Goal: Transaction & Acquisition: Book appointment/travel/reservation

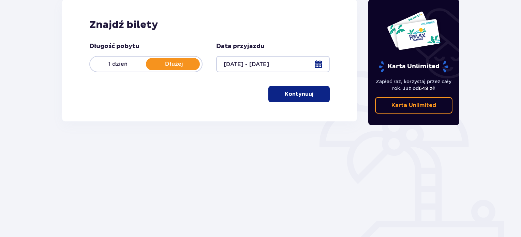
scroll to position [102, 0]
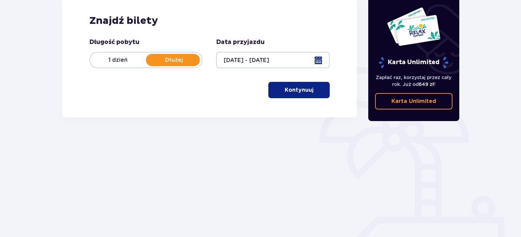
click at [299, 90] on p "Kontynuuj" at bounding box center [299, 89] width 29 height 7
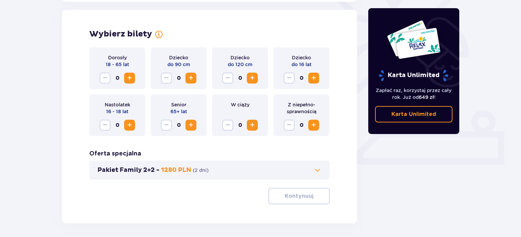
scroll to position [189, 0]
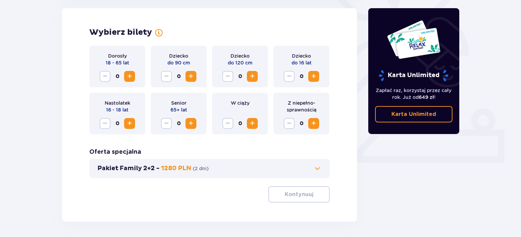
click at [128, 76] on span "Zwiększ" at bounding box center [129, 76] width 8 height 8
drag, startPoint x: 128, startPoint y: 76, endPoint x: 146, endPoint y: 99, distance: 29.2
click at [128, 76] on span "Zwiększ" at bounding box center [129, 76] width 8 height 8
click at [292, 182] on div "Dorosły 18 - 65 lat 2 Dziecko do 90 cm 0 Dziecko do 120 cm 0 Dziecko do 16 lat …" at bounding box center [209, 124] width 240 height 157
click at [294, 193] on p "Kontynuuj" at bounding box center [299, 193] width 29 height 7
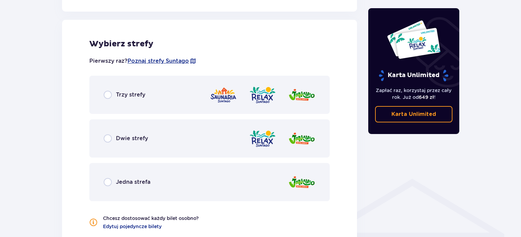
scroll to position [378, 0]
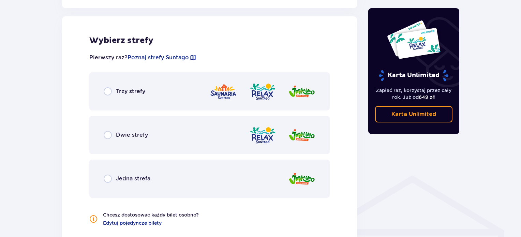
click at [108, 87] on input "radio" at bounding box center [108, 91] width 8 height 8
radio input "true"
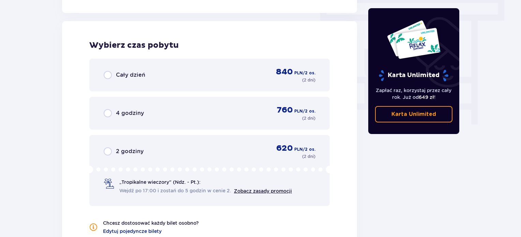
scroll to position [615, 0]
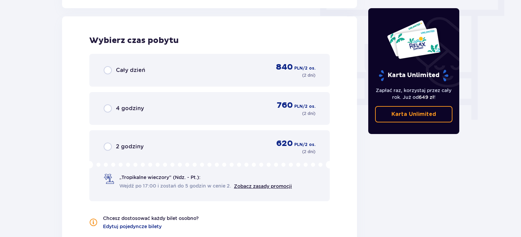
click at [109, 68] on input "radio" at bounding box center [108, 70] width 8 height 8
radio input "true"
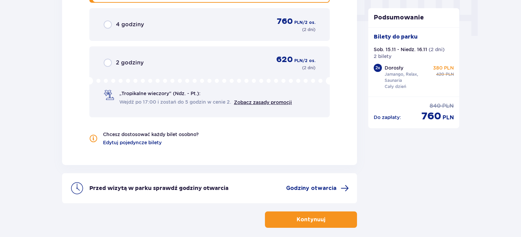
scroll to position [730, 0]
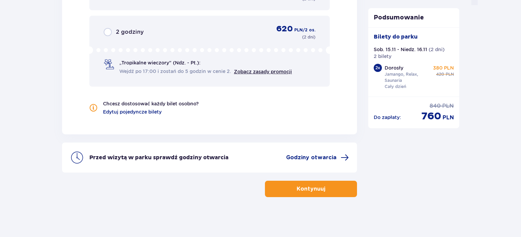
click at [297, 192] on button "Kontynuuj" at bounding box center [311, 189] width 92 height 16
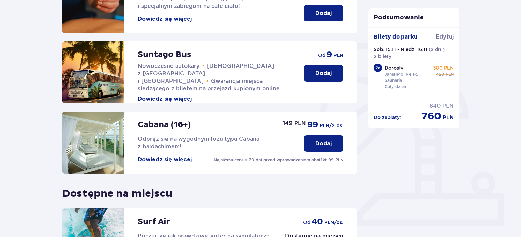
scroll to position [123, 0]
